Goal: Find specific page/section: Find specific page/section

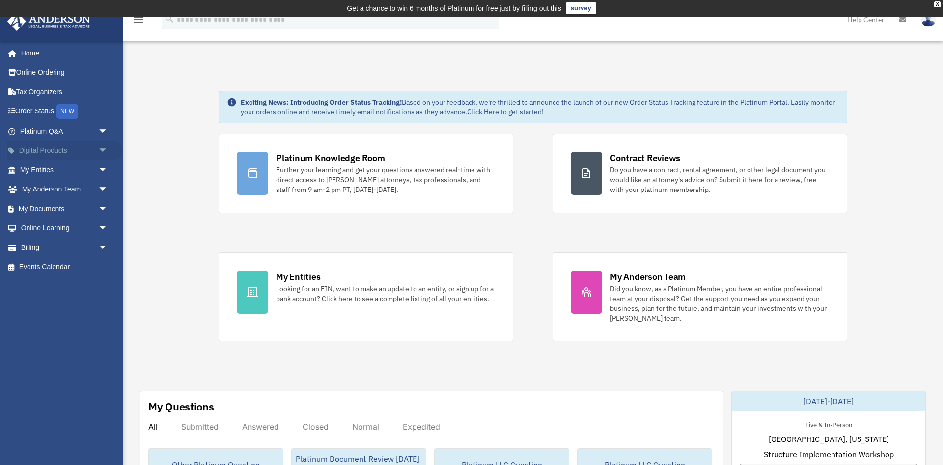
click at [99, 154] on span "arrow_drop_down" at bounding box center [108, 151] width 20 height 20
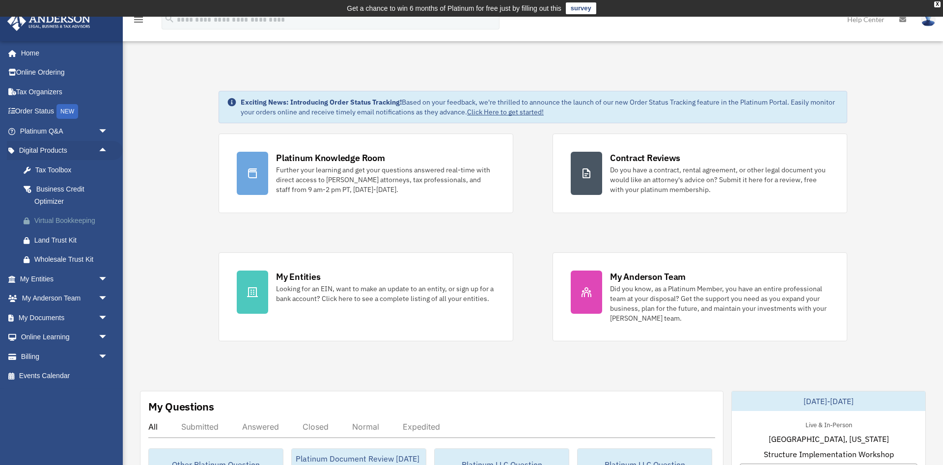
click at [71, 219] on div "Virtual Bookkeeping" at bounding box center [72, 221] width 76 height 12
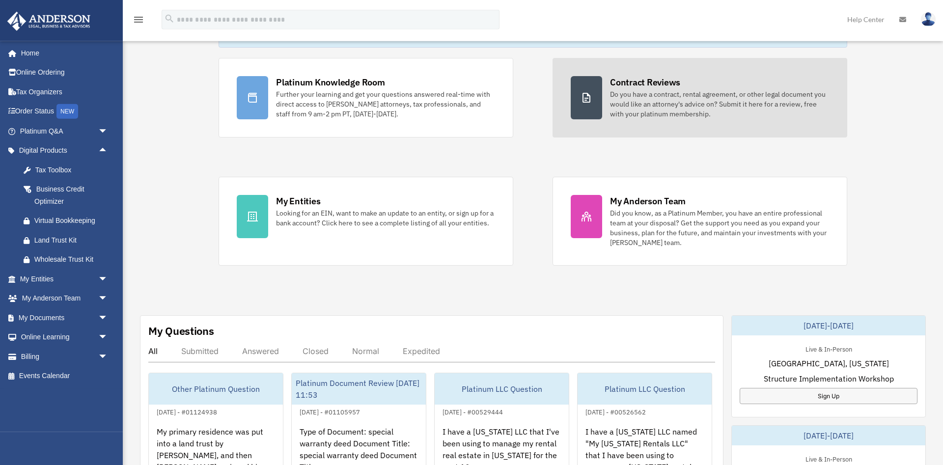
scroll to position [150, 0]
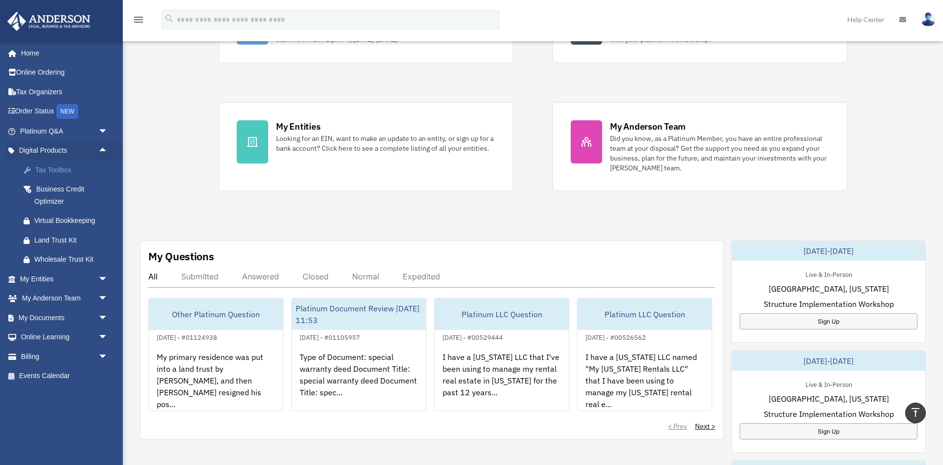
click at [54, 167] on div "Tax Toolbox" at bounding box center [72, 170] width 76 height 12
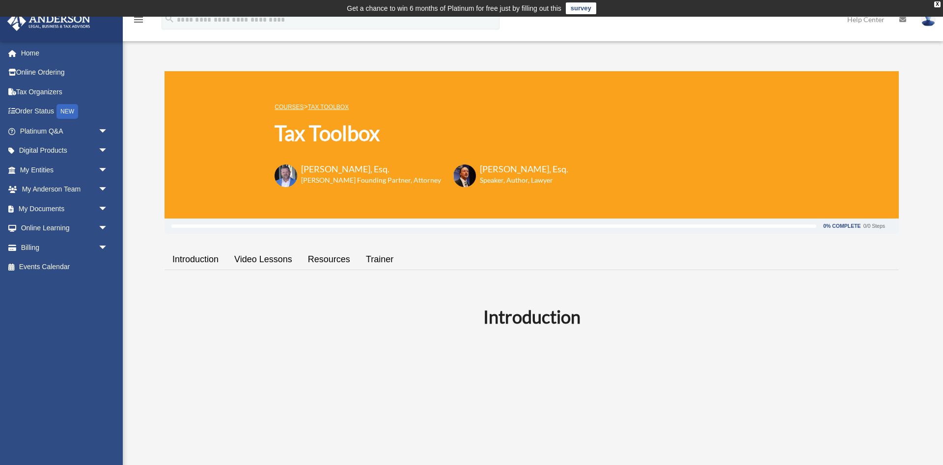
click at [387, 262] on link "Trainer" at bounding box center [379, 260] width 43 height 28
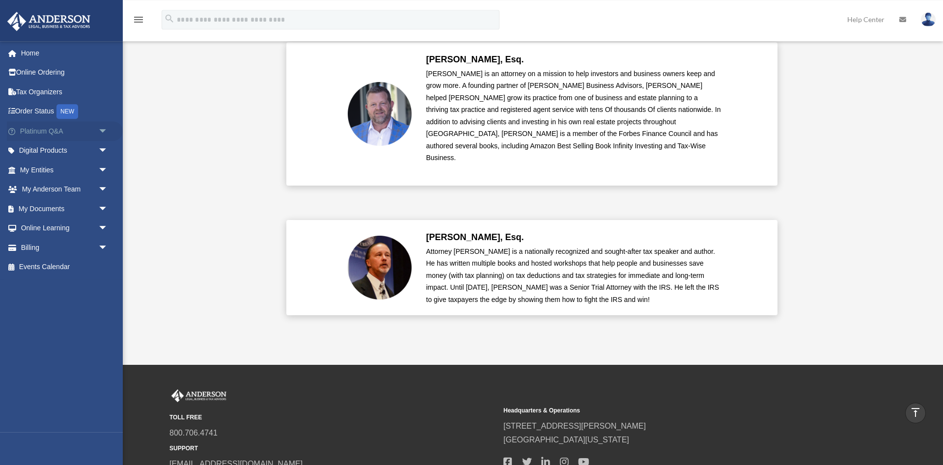
click at [103, 131] on span "arrow_drop_down" at bounding box center [108, 131] width 20 height 20
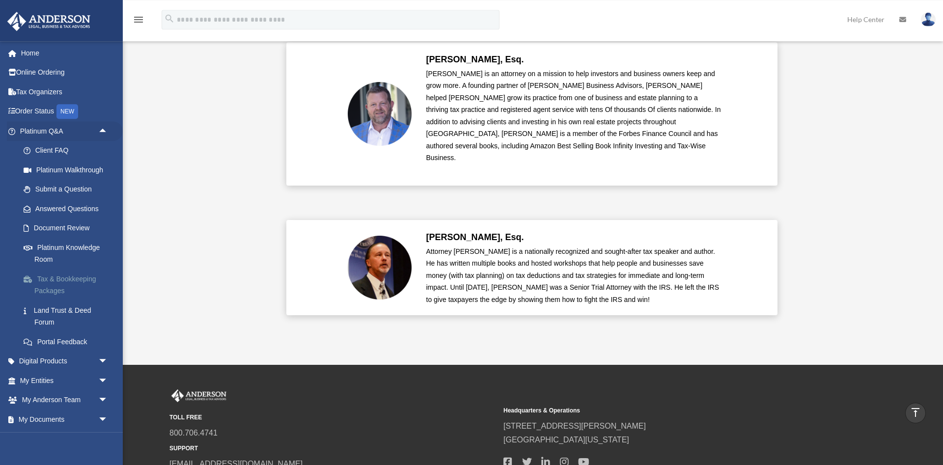
click at [59, 281] on link "Tax & Bookkeeping Packages" at bounding box center [68, 284] width 109 height 31
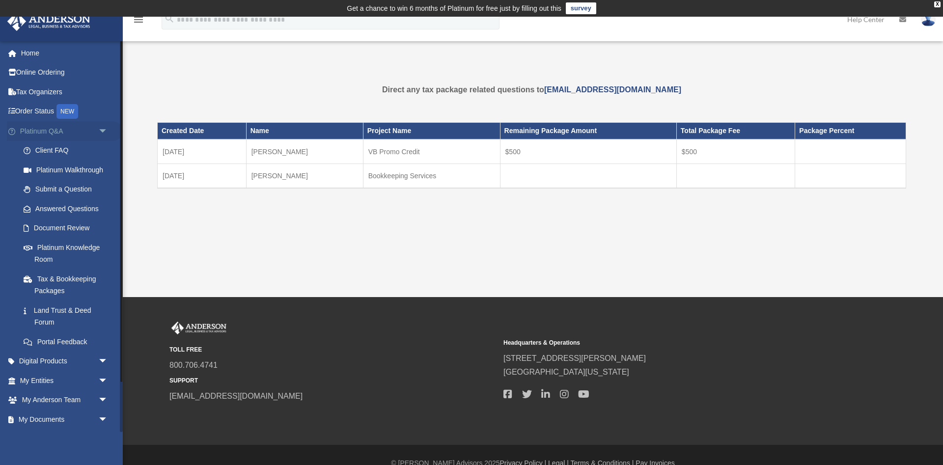
click at [103, 130] on span "arrow_drop_down" at bounding box center [108, 131] width 20 height 20
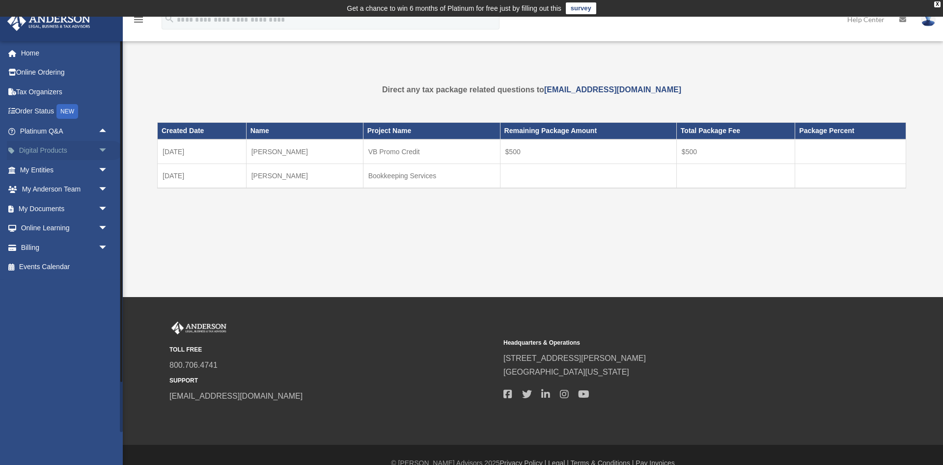
click at [104, 148] on span "arrow_drop_down" at bounding box center [108, 151] width 20 height 20
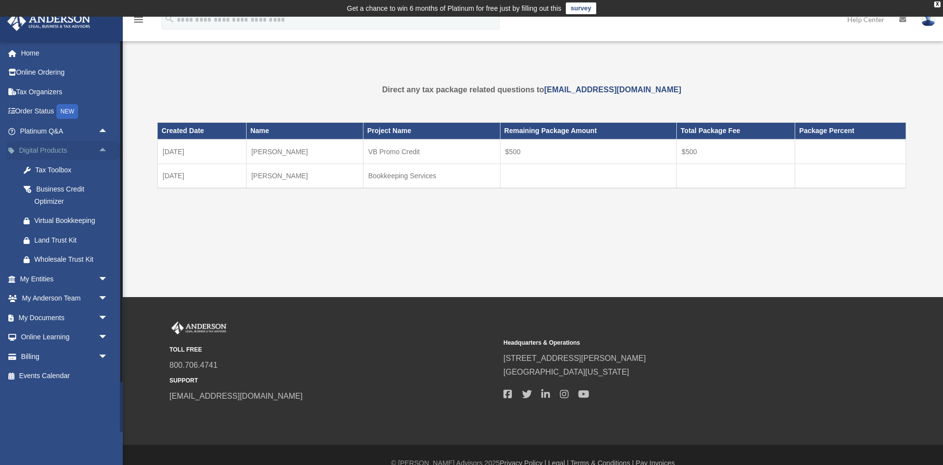
click at [104, 148] on span "arrow_drop_up" at bounding box center [108, 151] width 20 height 20
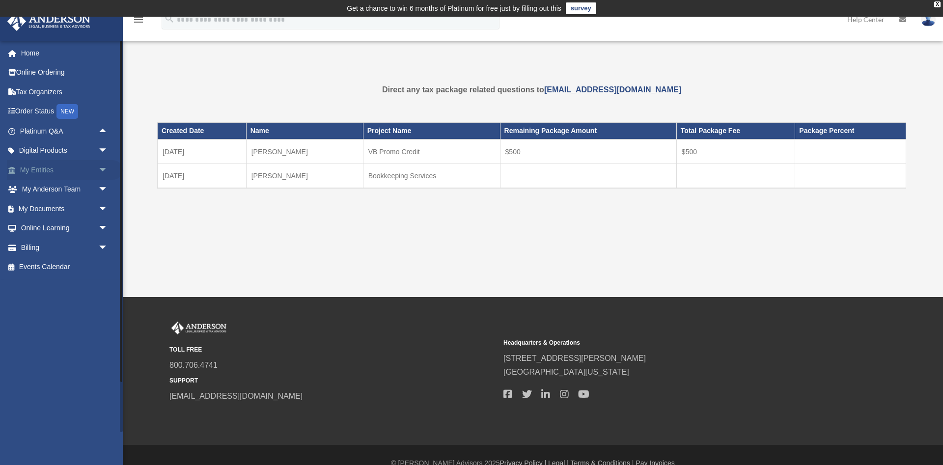
click at [103, 167] on span "arrow_drop_down" at bounding box center [108, 170] width 20 height 20
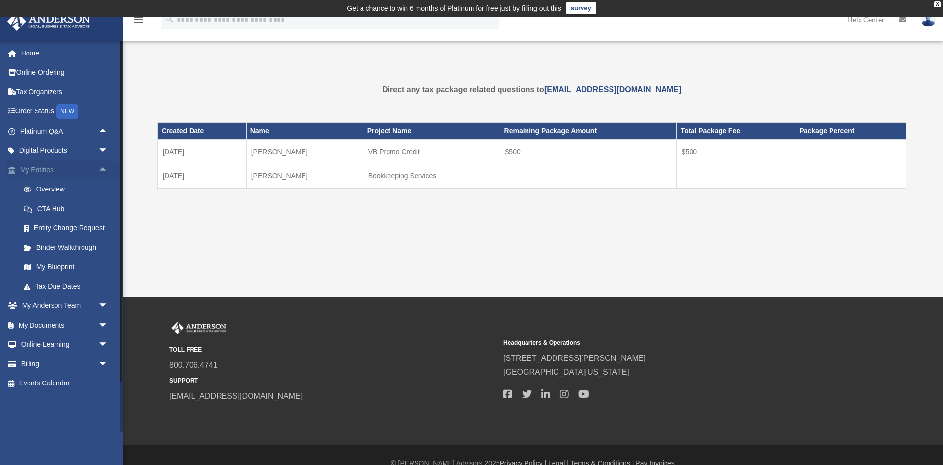
click at [103, 167] on span "arrow_drop_up" at bounding box center [108, 170] width 20 height 20
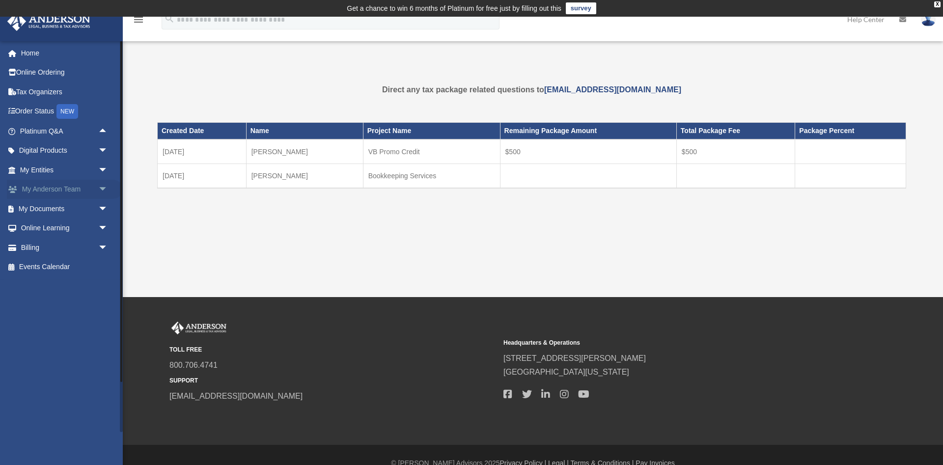
click at [101, 188] on span "arrow_drop_down" at bounding box center [108, 190] width 20 height 20
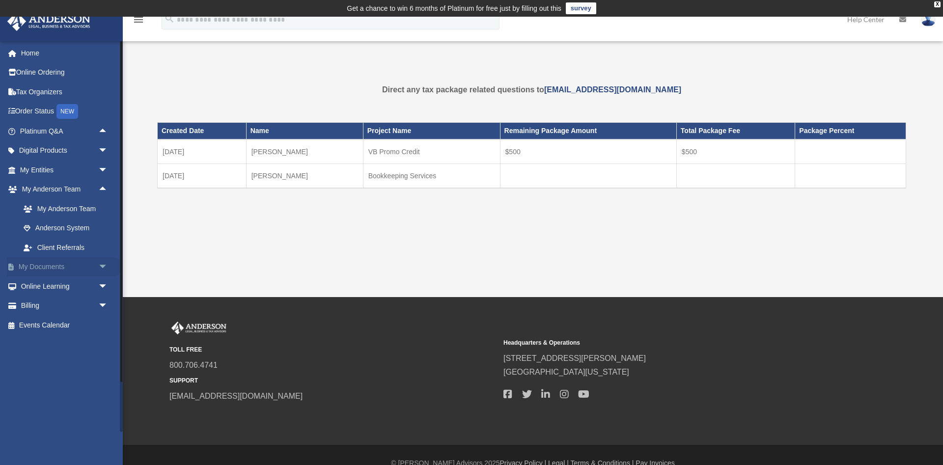
click at [102, 265] on span "arrow_drop_down" at bounding box center [108, 267] width 20 height 20
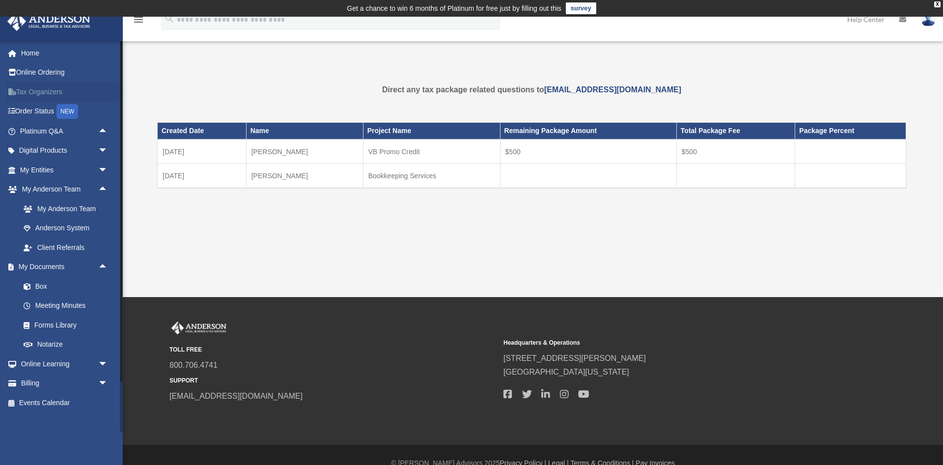
click at [47, 94] on link "Tax Organizers" at bounding box center [65, 92] width 116 height 20
